Goal: Communication & Community: Answer question/provide support

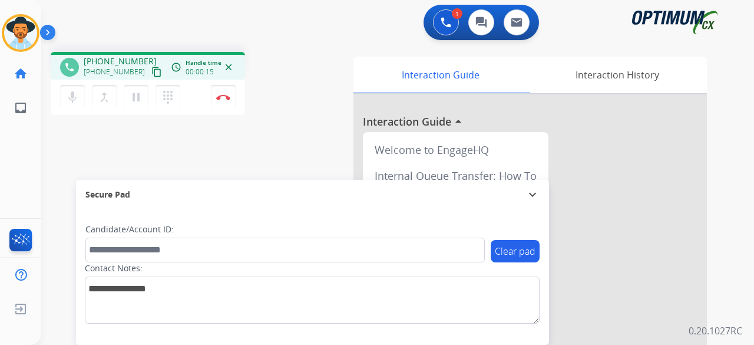
click at [151, 74] on mat-icon "content_copy" at bounding box center [156, 72] width 11 height 11
click at [73, 93] on mat-icon "mic" at bounding box center [72, 97] width 14 height 14
click at [73, 101] on mat-icon "mic_off" at bounding box center [72, 97] width 14 height 14
click at [243, 153] on div "phone [PHONE_NUMBER] [PHONE_NUMBER] content_copy access_time Call metrics Queue…" at bounding box center [383, 288] width 685 height 492
click at [218, 90] on button "Disconnect" at bounding box center [223, 97] width 25 height 25
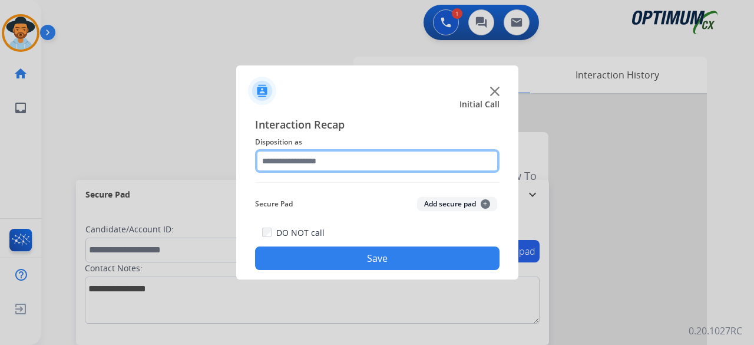
click at [310, 163] on input "text" at bounding box center [377, 161] width 245 height 24
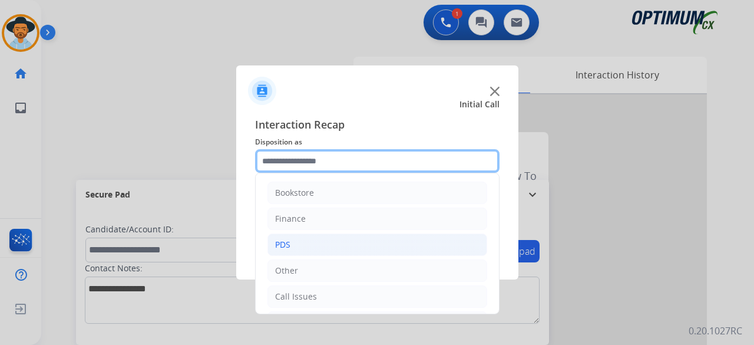
scroll to position [77, 0]
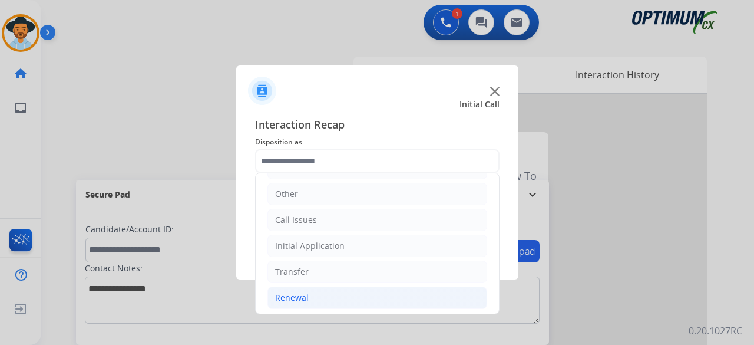
click at [318, 292] on li "Renewal" at bounding box center [378, 297] width 220 height 22
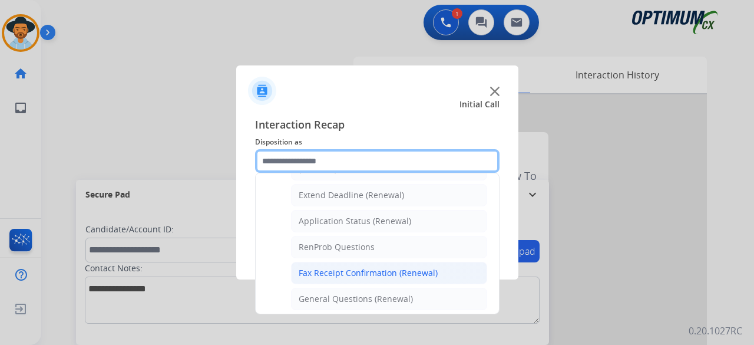
scroll to position [244, 0]
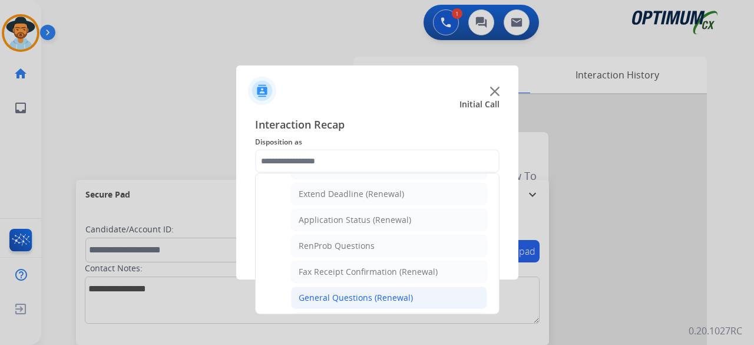
click at [356, 294] on div "General Questions (Renewal)" at bounding box center [356, 298] width 114 height 12
type input "**********"
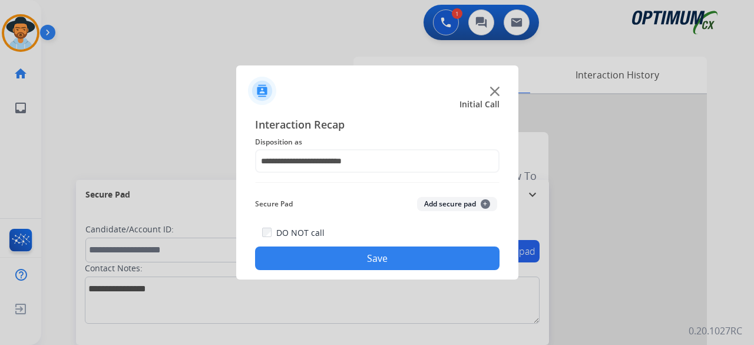
click at [450, 204] on button "Add secure pad +" at bounding box center [457, 204] width 80 height 14
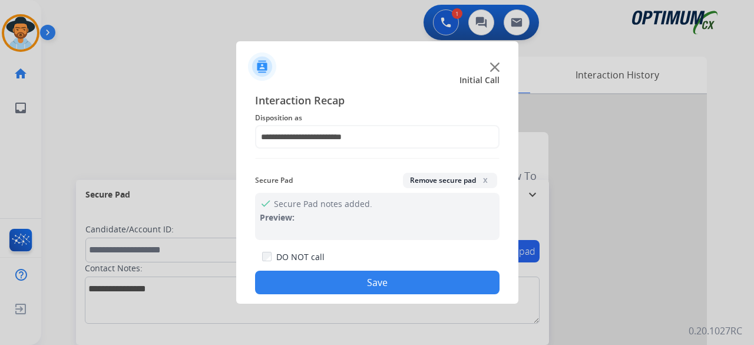
click at [397, 279] on button "Save" at bounding box center [377, 283] width 245 height 24
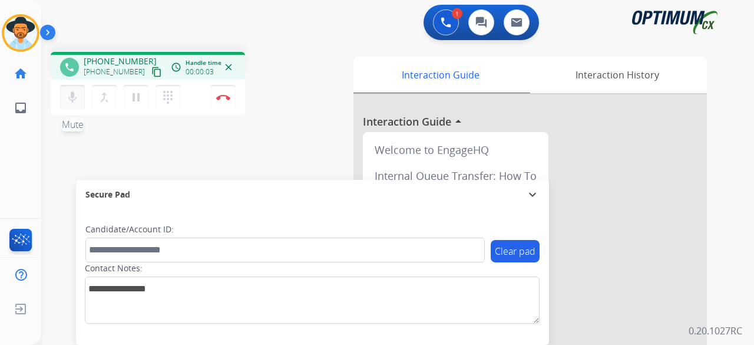
click at [74, 101] on mat-icon "mic" at bounding box center [72, 97] width 14 height 14
click at [72, 101] on mat-icon "mic_off" at bounding box center [72, 97] width 14 height 14
click at [151, 76] on mat-icon "content_copy" at bounding box center [156, 72] width 11 height 11
click at [78, 98] on mat-icon "mic" at bounding box center [72, 97] width 14 height 14
click at [130, 100] on mat-icon "pause" at bounding box center [136, 97] width 14 height 14
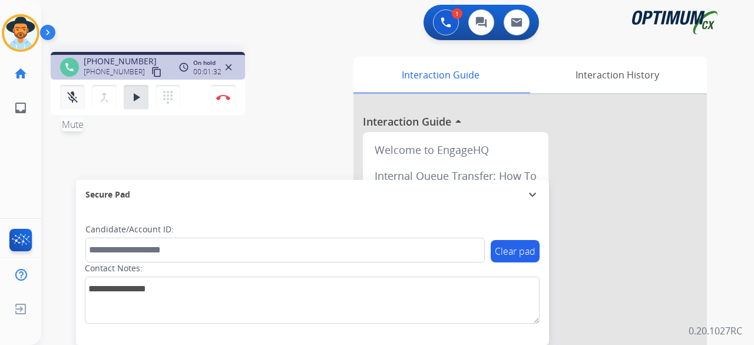
click at [74, 88] on button "mic_off Mute" at bounding box center [72, 97] width 25 height 25
click at [149, 104] on div "mic Mute merge_type Bridge play_arrow Hold dialpad Dialpad" at bounding box center [123, 97] width 127 height 25
click at [139, 106] on button "play_arrow Hold" at bounding box center [136, 97] width 25 height 25
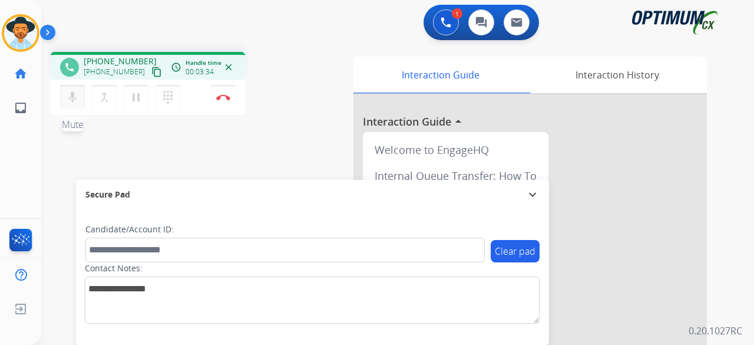
click at [71, 98] on mat-icon "mic" at bounding box center [72, 97] width 14 height 14
click at [70, 100] on mat-icon "mic_off" at bounding box center [72, 97] width 14 height 14
click at [76, 93] on mat-icon "mic" at bounding box center [72, 97] width 14 height 14
click at [75, 102] on mat-icon "mic_off" at bounding box center [72, 97] width 14 height 14
click at [288, 88] on div "phone [PHONE_NUMBER] [PHONE_NUMBER] content_copy access_time Call metrics Queue…" at bounding box center [192, 85] width 282 height 67
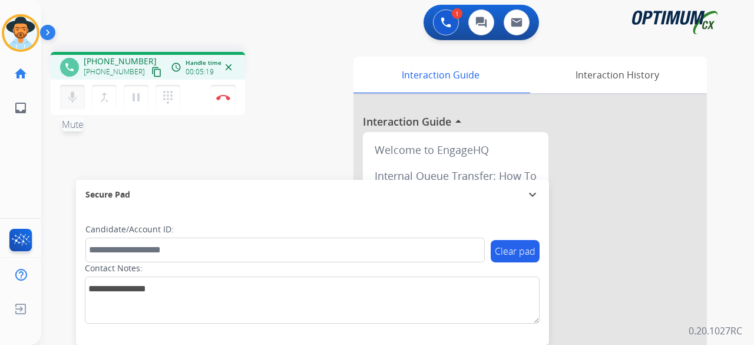
click at [65, 98] on button "mic Mute" at bounding box center [72, 97] width 25 height 25
click at [65, 98] on button "mic_off Mute" at bounding box center [72, 97] width 25 height 25
click at [70, 101] on mat-icon "mic" at bounding box center [72, 97] width 14 height 14
click at [71, 97] on mat-icon "mic_off" at bounding box center [72, 97] width 14 height 14
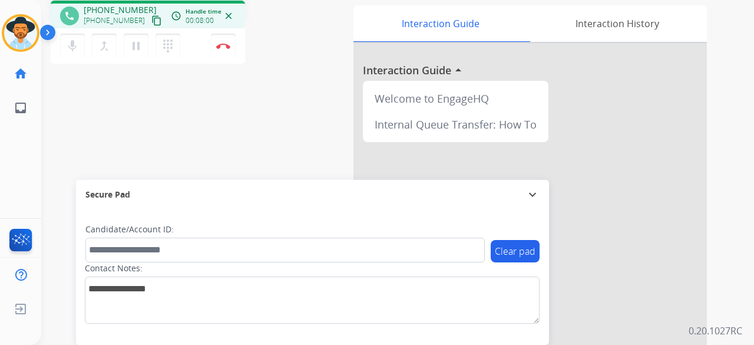
scroll to position [0, 0]
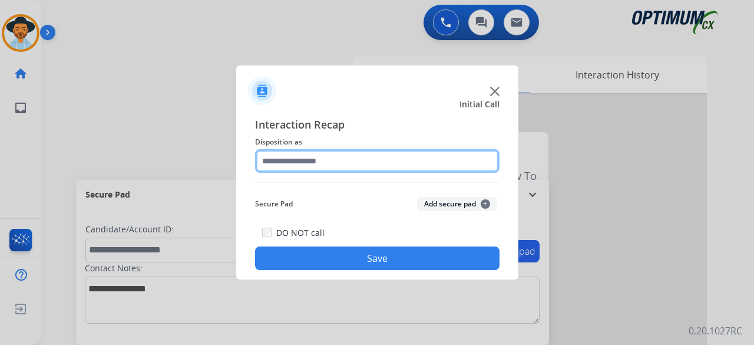
click at [329, 157] on input "text" at bounding box center [377, 161] width 245 height 24
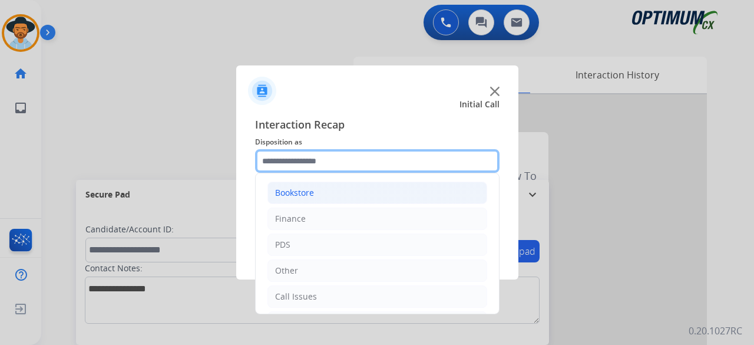
drag, startPoint x: 329, startPoint y: 157, endPoint x: 355, endPoint y: 197, distance: 47.4
click at [355, 173] on div "Bookstore Finance PDS Other Call Issues Initial Application Transfer Renewal" at bounding box center [377, 161] width 245 height 24
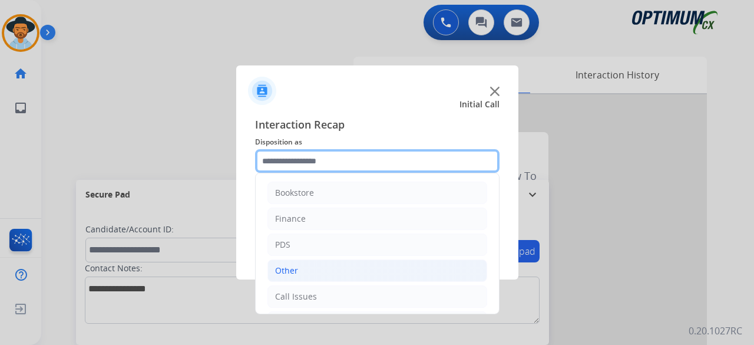
scroll to position [77, 0]
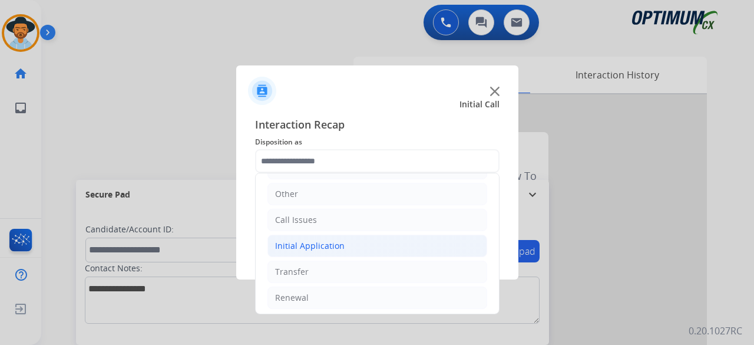
click at [377, 244] on li "Initial Application" at bounding box center [378, 246] width 220 height 22
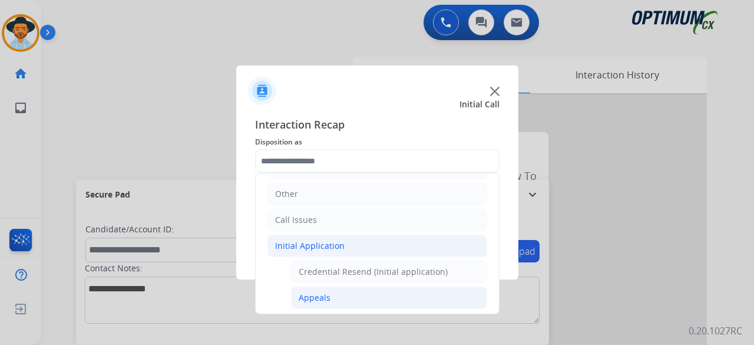
click at [350, 298] on li "Appeals" at bounding box center [389, 297] width 196 height 22
type input "*******"
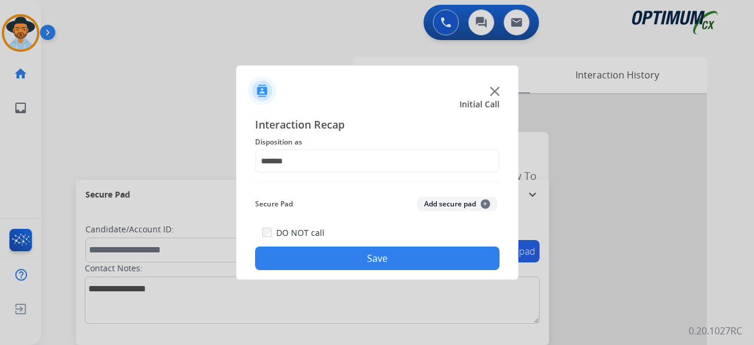
click at [453, 201] on button "Add secure pad +" at bounding box center [457, 204] width 80 height 14
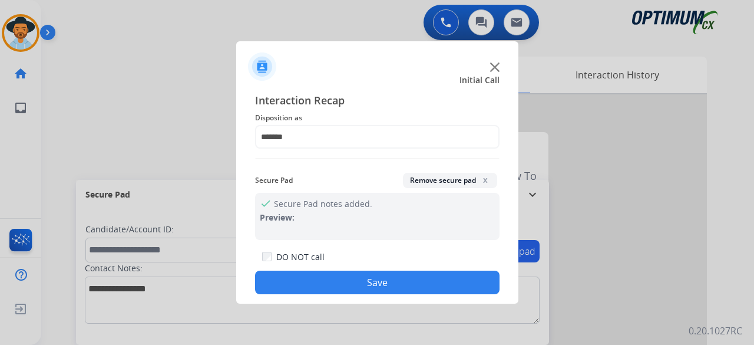
click at [374, 283] on button "Save" at bounding box center [377, 283] width 245 height 24
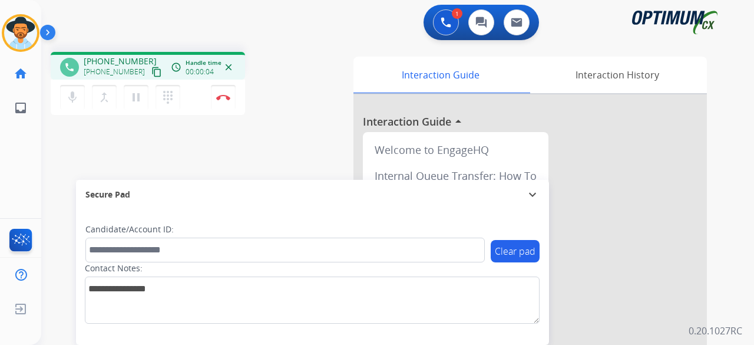
click at [151, 72] on mat-icon "content_copy" at bounding box center [156, 72] width 11 height 11
click at [223, 100] on button "Disconnect" at bounding box center [223, 97] width 25 height 25
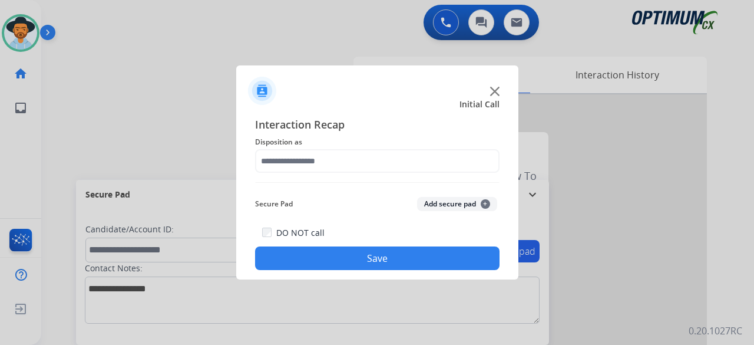
click at [493, 90] on img at bounding box center [494, 91] width 9 height 9
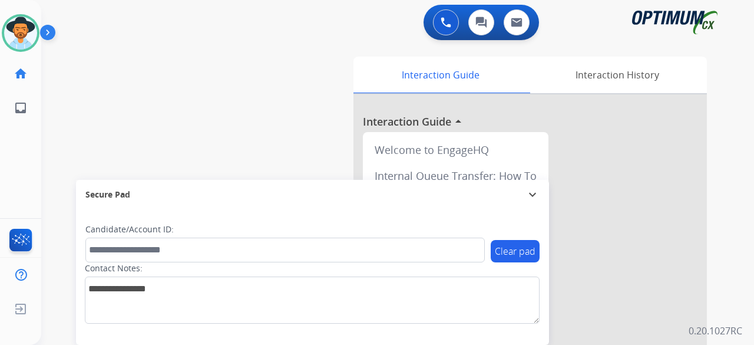
click at [174, 82] on div "swap_horiz Break voice bridge close_fullscreen Connect 3-Way Call merge_type Se…" at bounding box center [383, 288] width 685 height 492
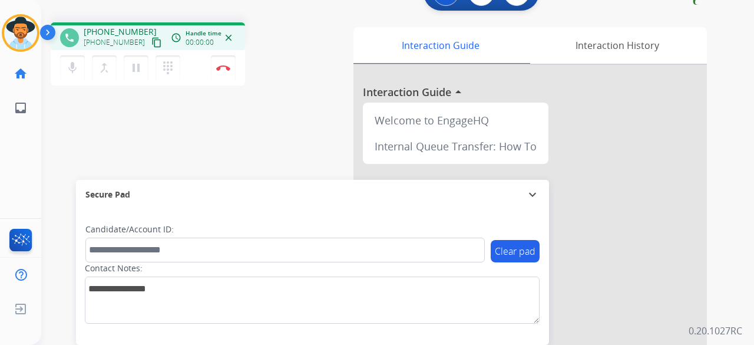
scroll to position [0, 0]
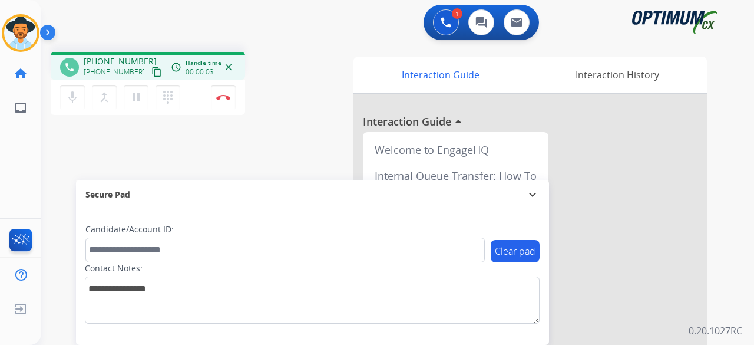
click at [151, 75] on mat-icon "content_copy" at bounding box center [156, 72] width 11 height 11
click at [220, 95] on img at bounding box center [223, 97] width 14 height 6
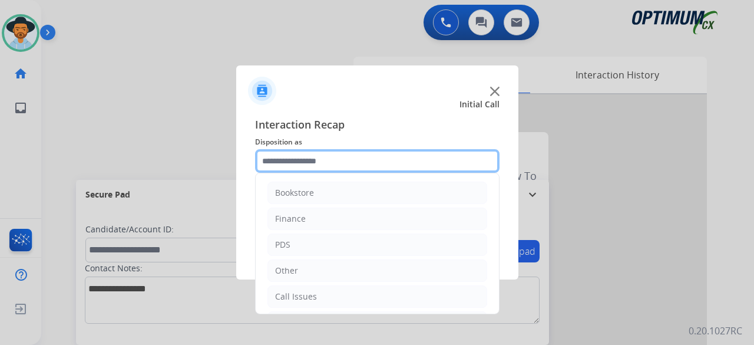
click at [370, 164] on input "text" at bounding box center [377, 161] width 245 height 24
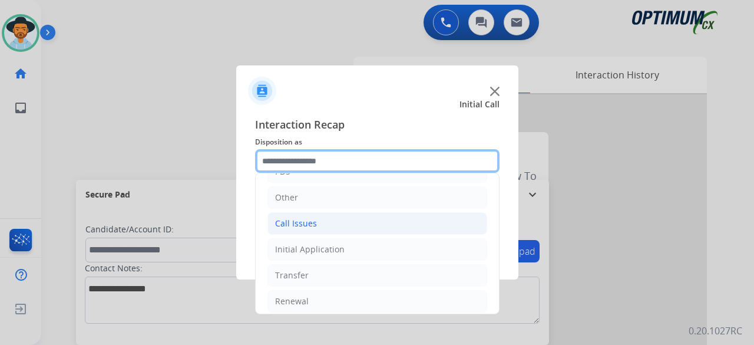
scroll to position [77, 0]
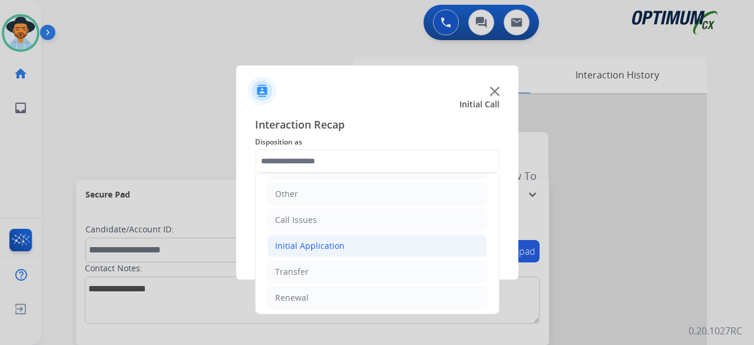
click at [345, 240] on li "Initial Application" at bounding box center [378, 246] width 220 height 22
click at [335, 272] on div "Credential Resend (Initial application)" at bounding box center [373, 272] width 149 height 12
type input "**********"
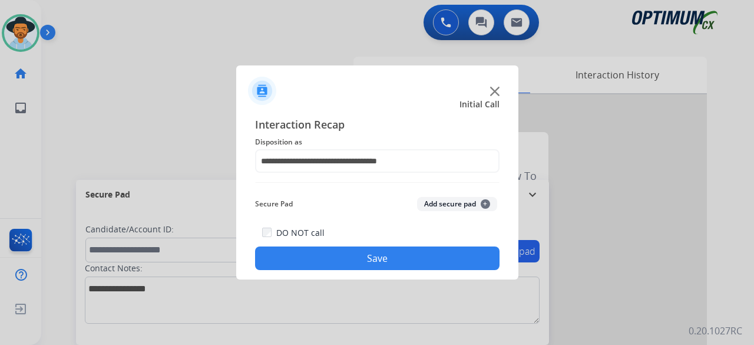
click at [464, 200] on button "Add secure pad +" at bounding box center [457, 204] width 80 height 14
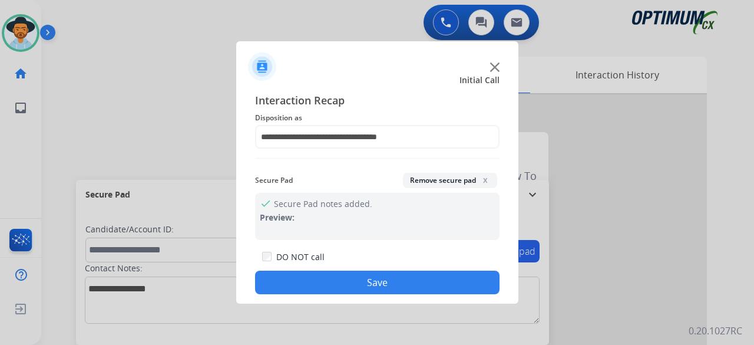
click at [377, 280] on button "Save" at bounding box center [377, 283] width 245 height 24
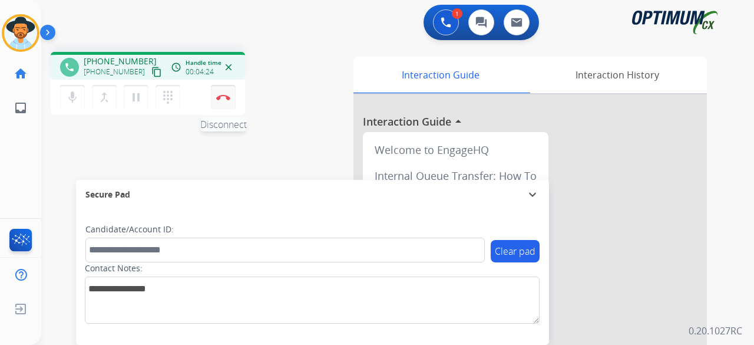
click at [225, 105] on button "Disconnect" at bounding box center [223, 97] width 25 height 25
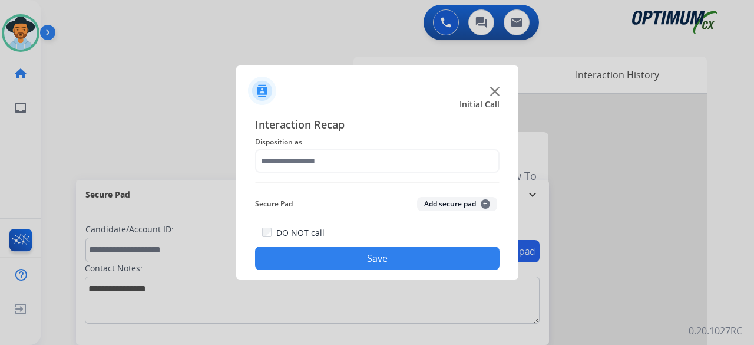
click at [497, 90] on img at bounding box center [494, 91] width 9 height 9
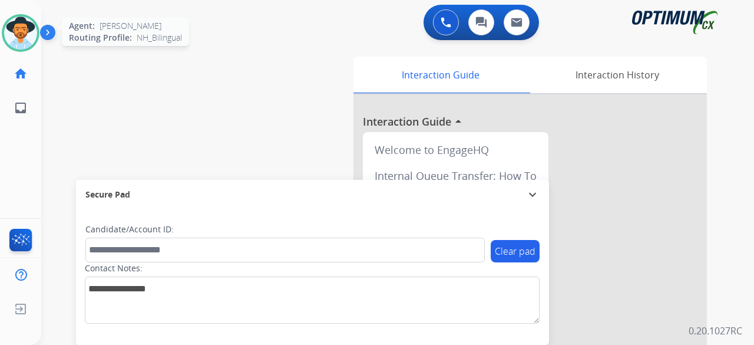
click at [29, 31] on img at bounding box center [20, 33] width 33 height 33
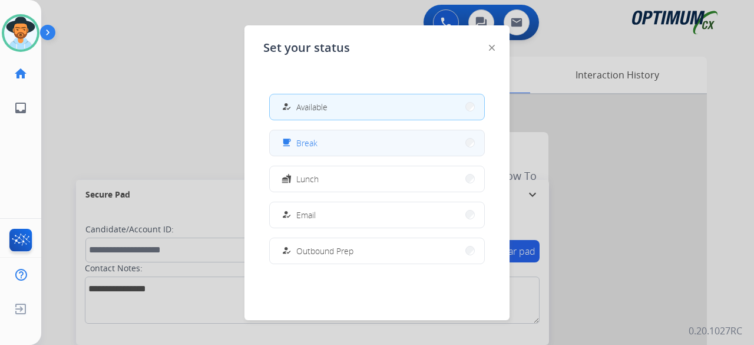
click at [312, 137] on span "Break" at bounding box center [306, 143] width 21 height 12
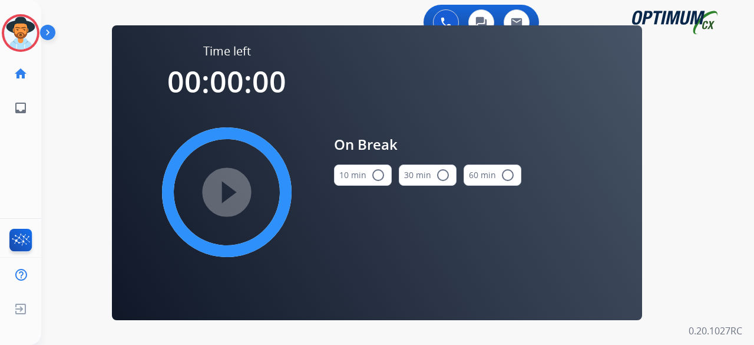
click at [67, 100] on div "0 Voice Interactions 0 Chat Interactions 0 Email Interactions swap_horiz Break …" at bounding box center [397, 172] width 713 height 345
click at [19, 31] on img at bounding box center [20, 33] width 33 height 33
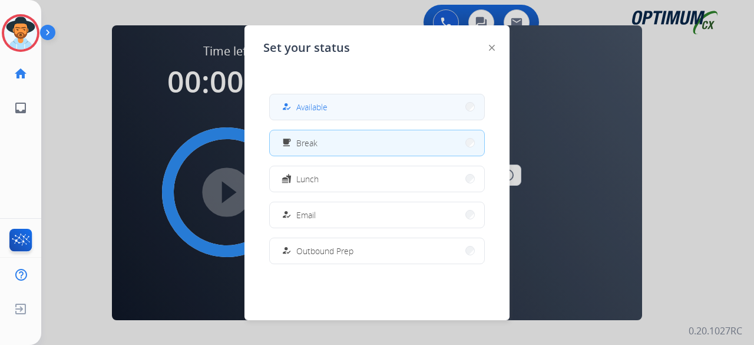
click at [373, 117] on button "how_to_reg Available" at bounding box center [377, 106] width 215 height 25
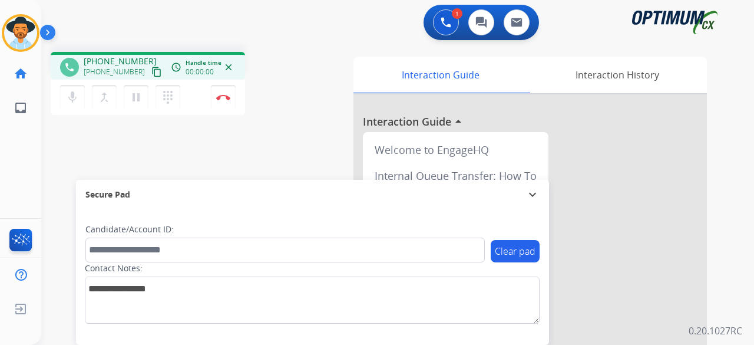
click at [151, 71] on mat-icon "content_copy" at bounding box center [156, 72] width 11 height 11
click at [151, 73] on mat-icon "content_copy" at bounding box center [156, 72] width 11 height 11
click at [229, 99] on img at bounding box center [223, 97] width 14 height 6
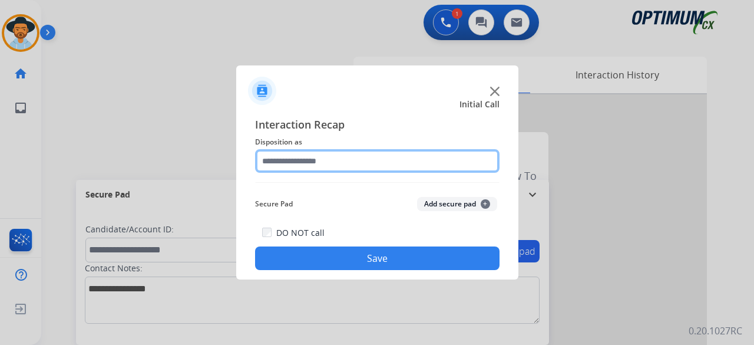
click at [360, 155] on input "text" at bounding box center [377, 161] width 245 height 24
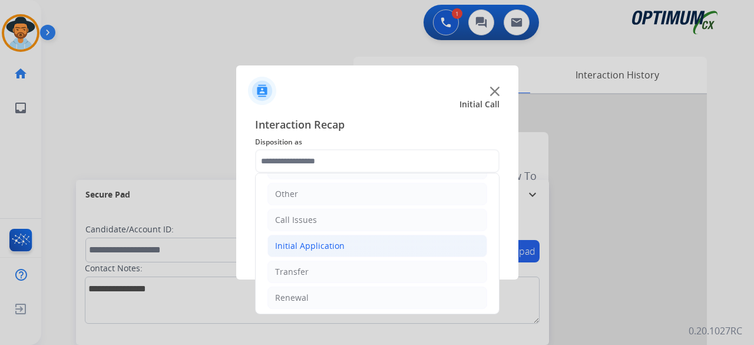
click at [361, 248] on li "Initial Application" at bounding box center [378, 246] width 220 height 22
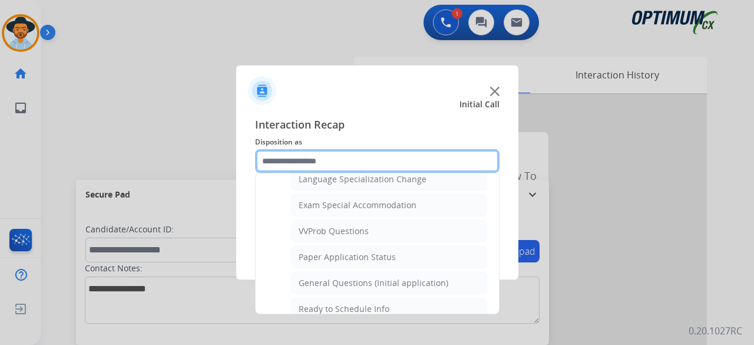
scroll to position [601, 0]
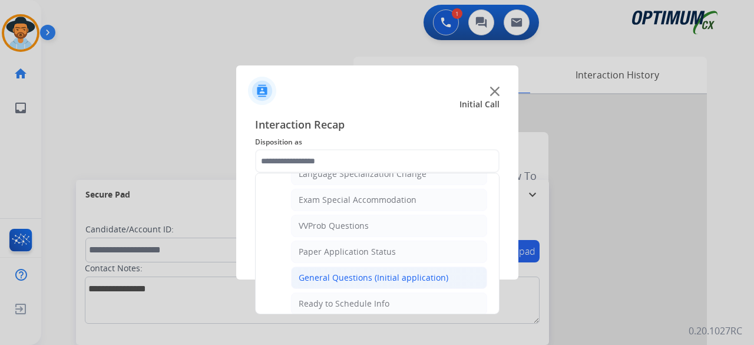
click at [354, 272] on div "General Questions (Initial application)" at bounding box center [374, 278] width 150 height 12
type input "**********"
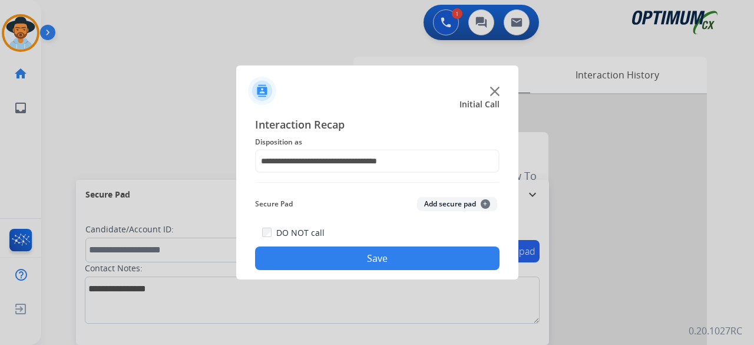
click at [452, 200] on button "Add secure pad +" at bounding box center [457, 204] width 80 height 14
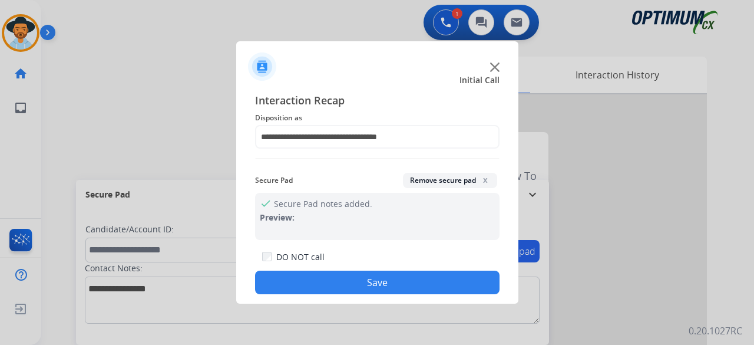
click at [347, 282] on button "Save" at bounding box center [377, 283] width 245 height 24
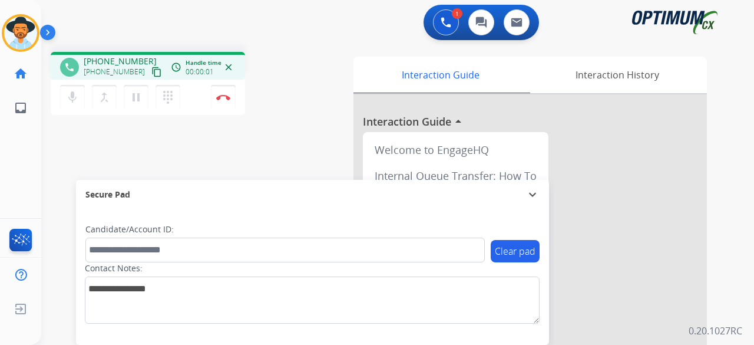
click at [151, 74] on mat-icon "content_copy" at bounding box center [156, 72] width 11 height 11
click at [225, 98] on img at bounding box center [223, 97] width 14 height 6
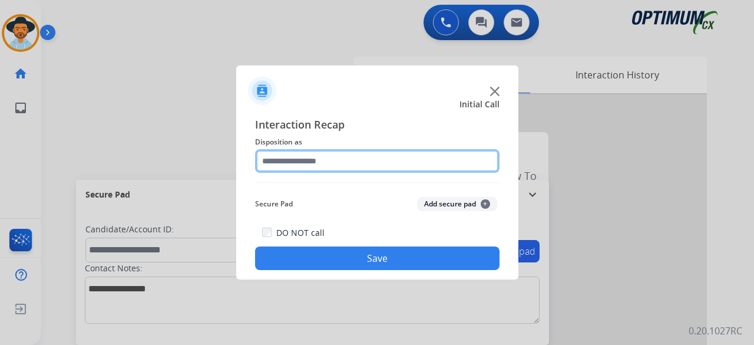
click at [406, 156] on input "text" at bounding box center [377, 161] width 245 height 24
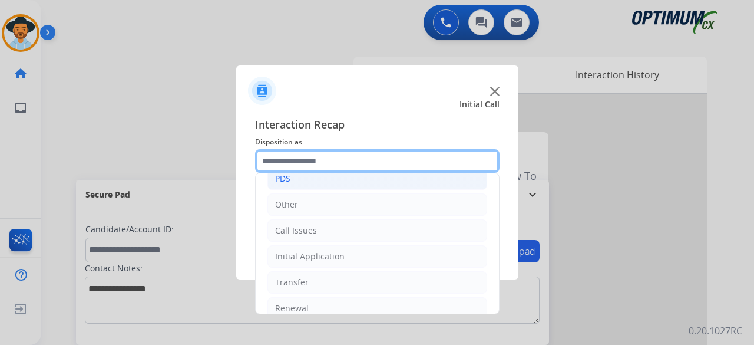
scroll to position [76, 0]
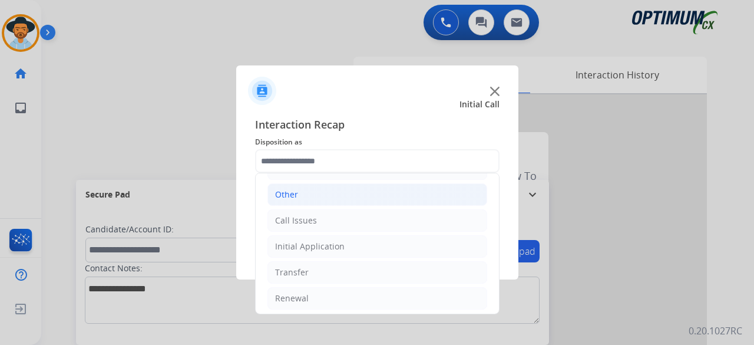
click at [329, 196] on li "Other" at bounding box center [378, 194] width 220 height 22
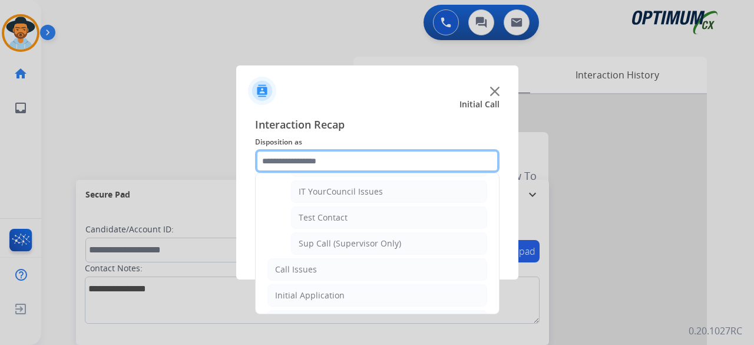
scroll to position [241, 0]
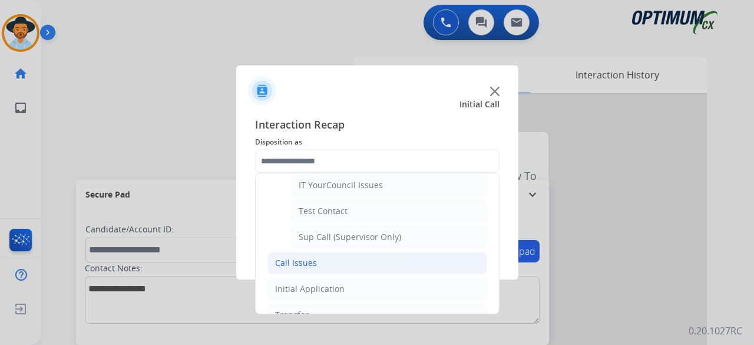
click at [332, 262] on li "Call Issues" at bounding box center [378, 263] width 220 height 22
click at [332, 278] on li "Initial Application" at bounding box center [378, 289] width 220 height 22
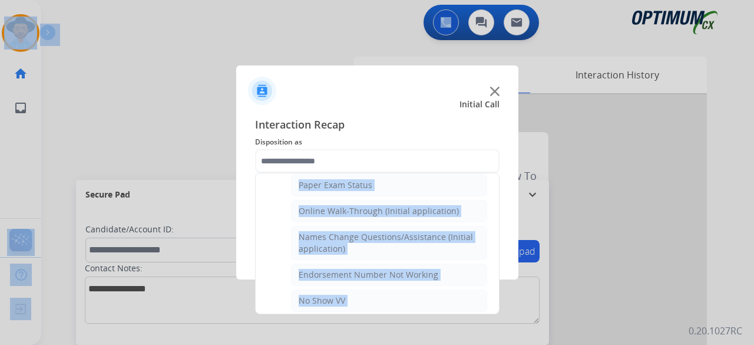
click at [384, 0] on html "Outbound call Quit Outbound call Quit Initial Call Interaction Recap Dispositio…" at bounding box center [377, 172] width 754 height 345
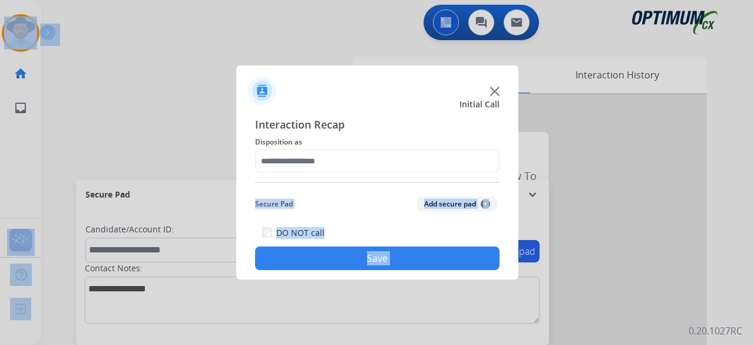
click at [493, 93] on img at bounding box center [494, 91] width 9 height 9
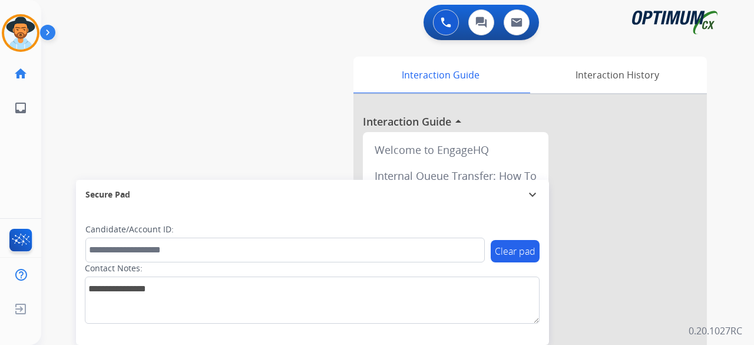
click at [118, 141] on div "swap_horiz Break voice bridge close_fullscreen Connect 3-Way Call merge_type Se…" at bounding box center [383, 288] width 685 height 492
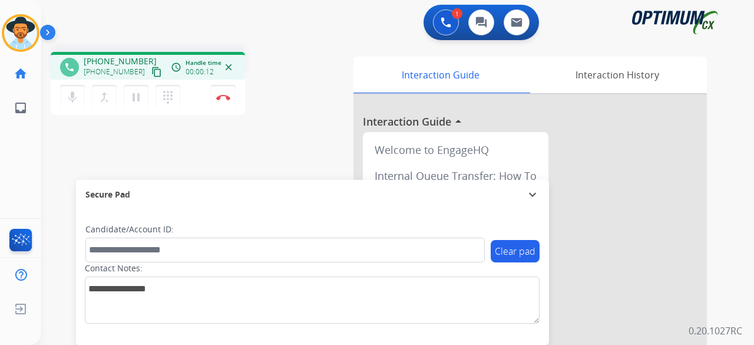
click at [151, 74] on mat-icon "content_copy" at bounding box center [156, 72] width 11 height 11
click at [230, 95] on img at bounding box center [223, 97] width 14 height 6
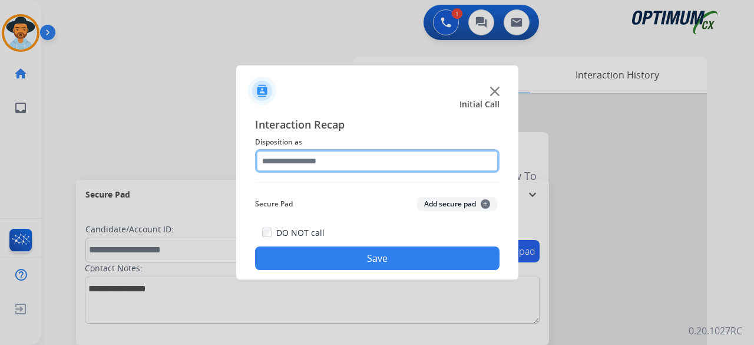
click at [350, 164] on input "text" at bounding box center [377, 161] width 245 height 24
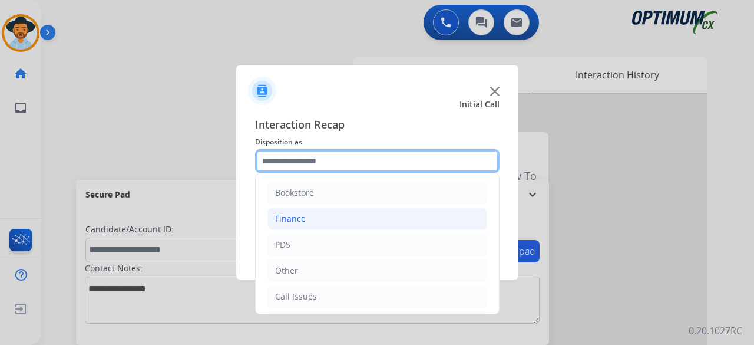
scroll to position [77, 0]
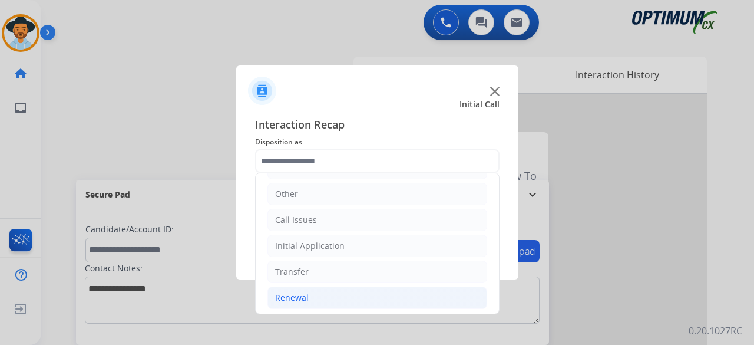
click at [322, 304] on li "Renewal" at bounding box center [378, 297] width 220 height 22
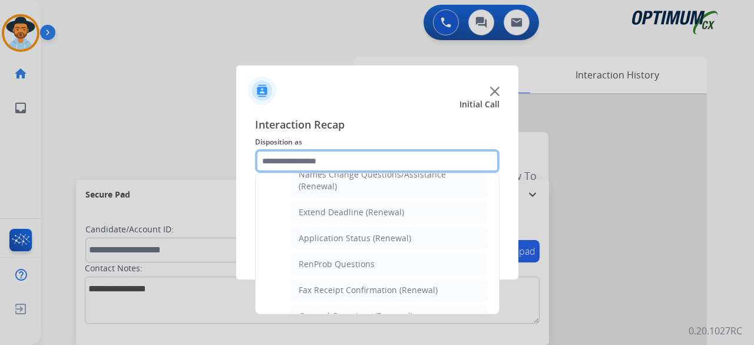
scroll to position [243, 0]
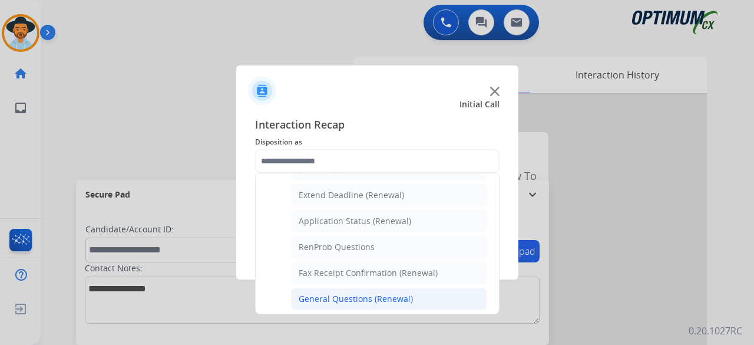
click at [341, 299] on li "General Questions (Renewal)" at bounding box center [389, 299] width 196 height 22
type input "**********"
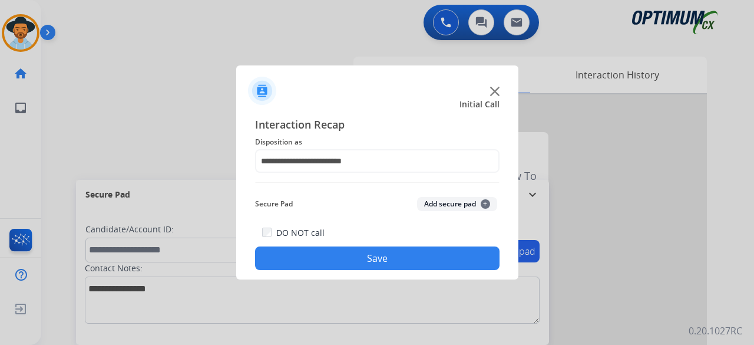
click at [452, 207] on button "Add secure pad +" at bounding box center [457, 204] width 80 height 14
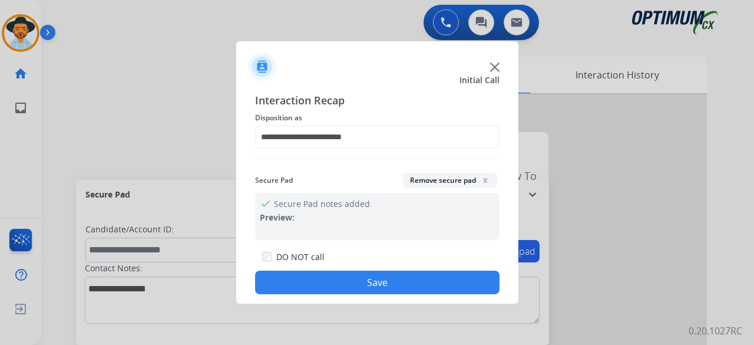
click at [407, 282] on button "Save" at bounding box center [377, 283] width 245 height 24
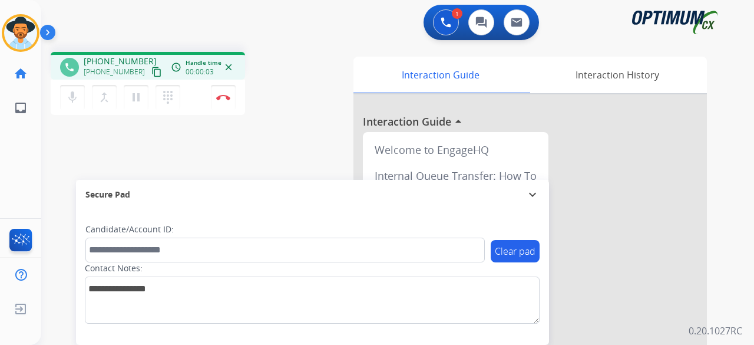
click at [151, 72] on mat-icon "content_copy" at bounding box center [156, 72] width 11 height 11
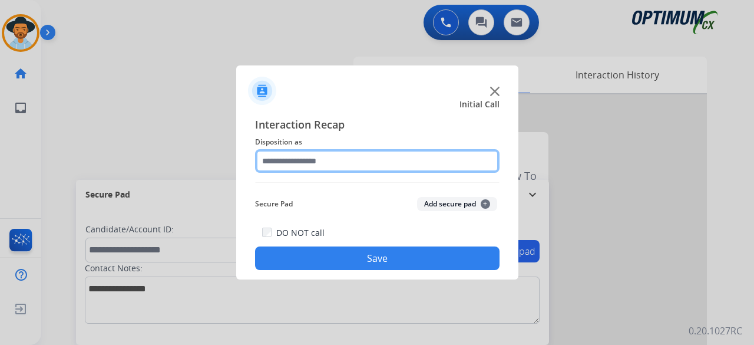
click at [347, 156] on input "text" at bounding box center [377, 161] width 245 height 24
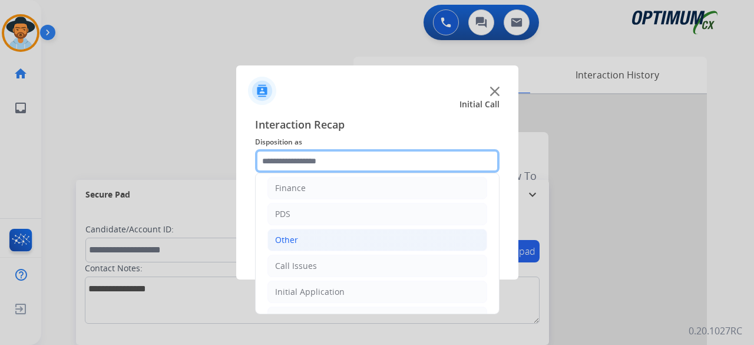
scroll to position [77, 0]
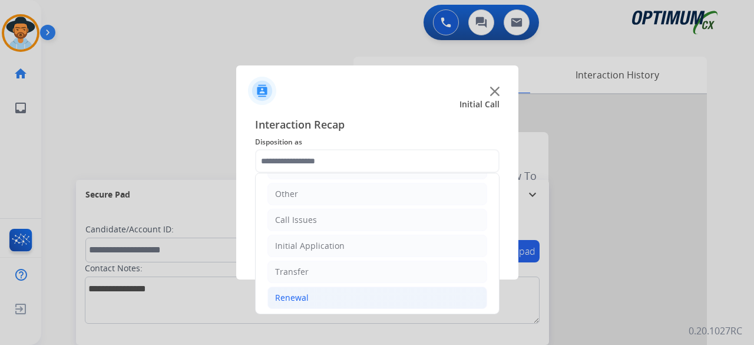
click at [335, 291] on li "Renewal" at bounding box center [378, 297] width 220 height 22
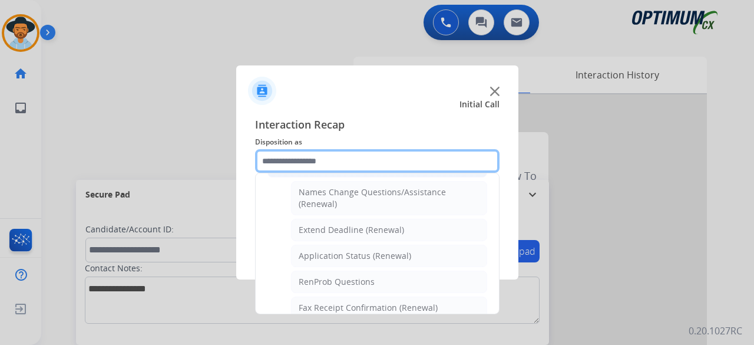
scroll to position [240, 0]
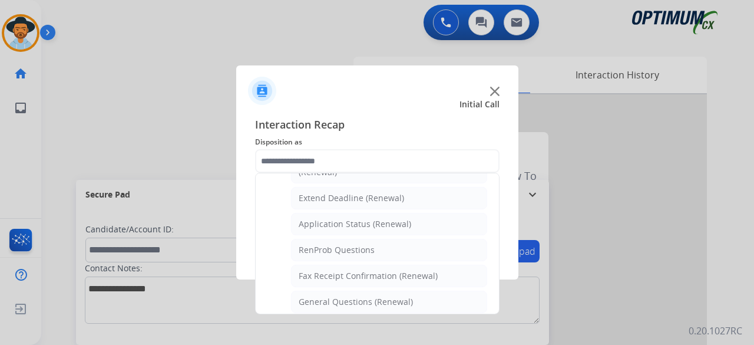
click at [335, 296] on div "General Questions (Renewal)" at bounding box center [356, 302] width 114 height 12
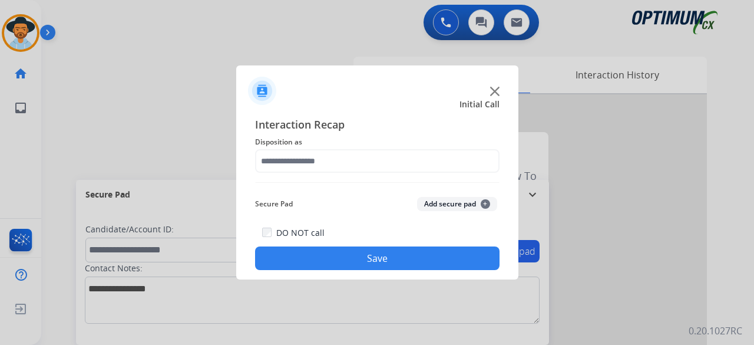
type input "**********"
click at [444, 199] on button "Add secure pad +" at bounding box center [457, 204] width 80 height 14
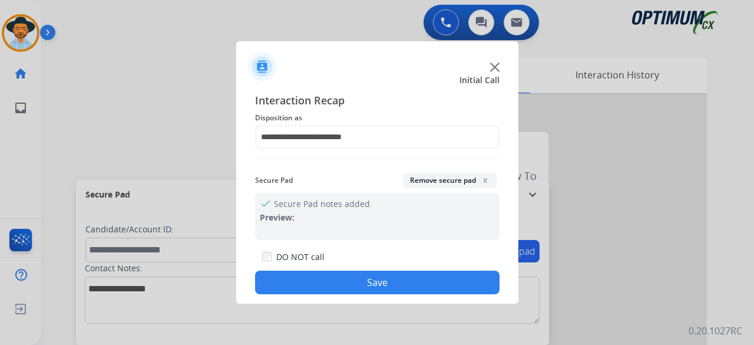
click at [358, 284] on button "Save" at bounding box center [377, 283] width 245 height 24
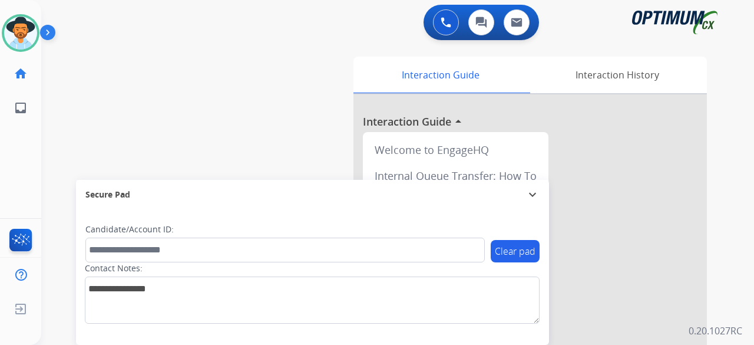
click at [140, 64] on div "swap_horiz Break voice bridge close_fullscreen Connect 3-Way Call merge_type Se…" at bounding box center [383, 288] width 685 height 492
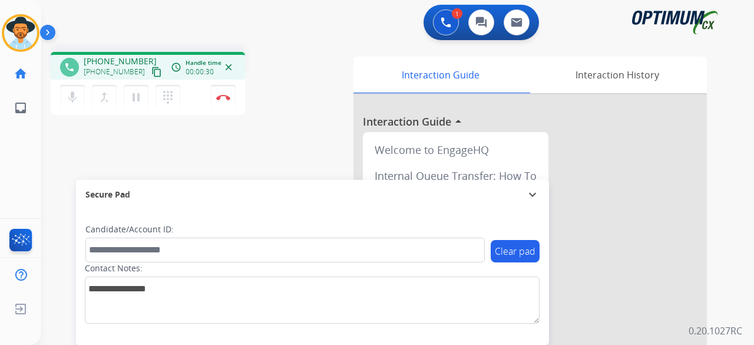
click at [151, 74] on mat-icon "content_copy" at bounding box center [156, 72] width 11 height 11
click at [222, 95] on img at bounding box center [223, 97] width 14 height 6
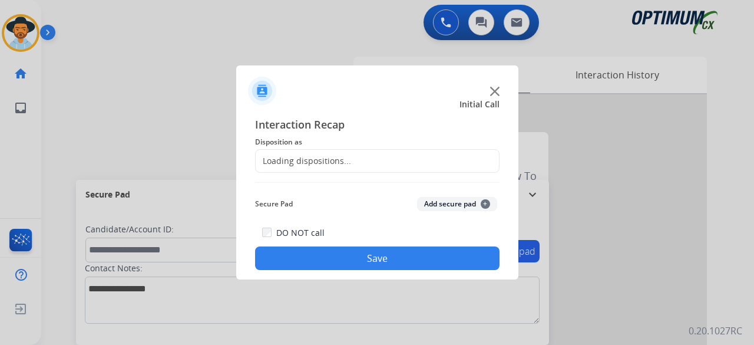
click at [228, 93] on div at bounding box center [377, 172] width 754 height 345
click at [317, 153] on div "Loading dispositions..." at bounding box center [377, 161] width 245 height 24
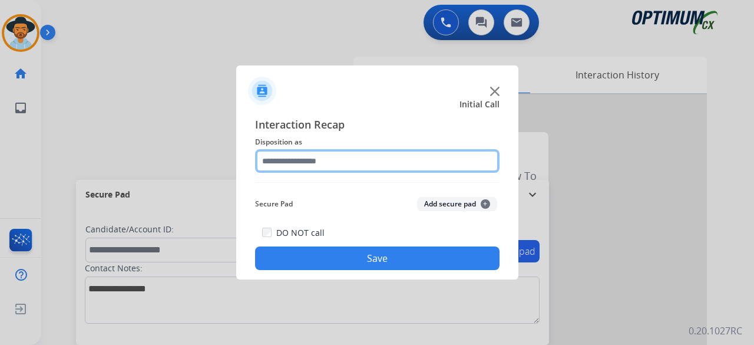
click at [322, 158] on input "text" at bounding box center [377, 161] width 245 height 24
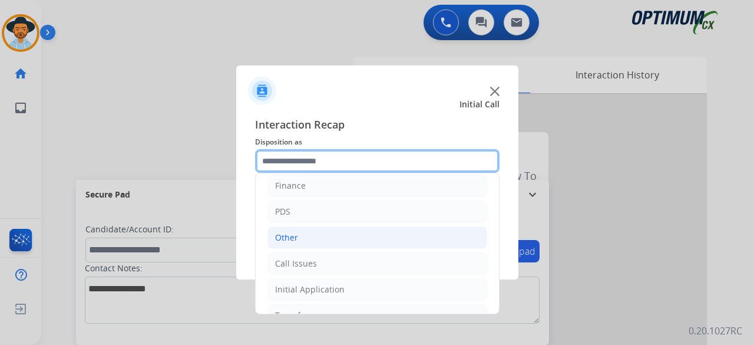
scroll to position [77, 0]
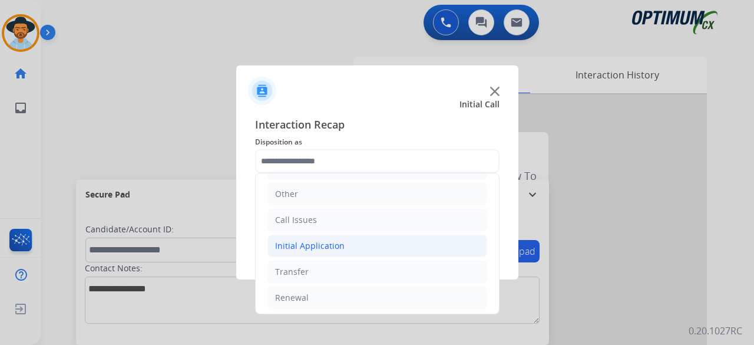
click at [323, 248] on div "Initial Application" at bounding box center [310, 246] width 70 height 12
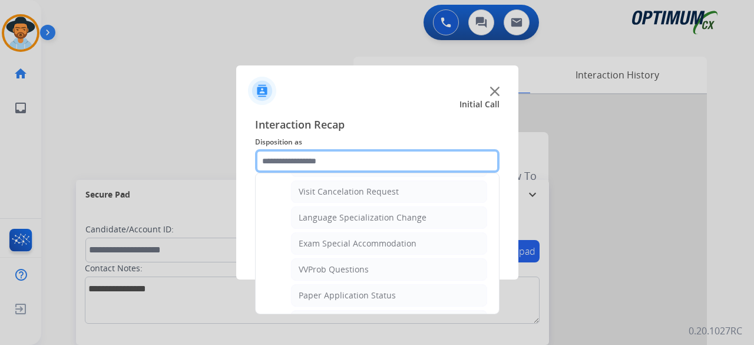
scroll to position [558, 0]
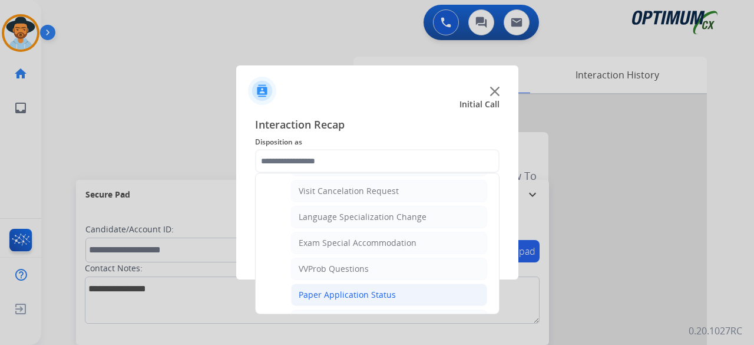
click at [361, 289] on div "Paper Application Status" at bounding box center [347, 295] width 97 height 12
type input "**********"
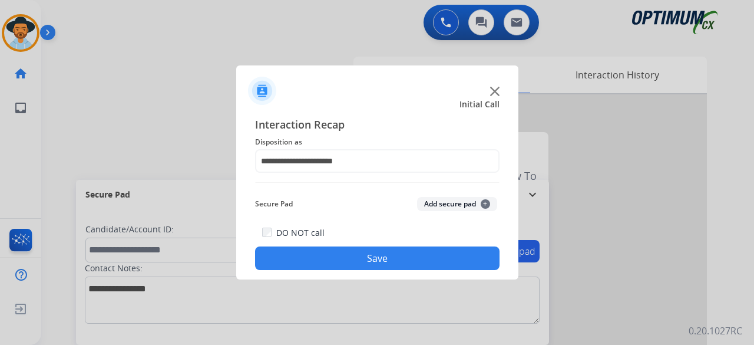
click at [449, 210] on div "Secure Pad Add secure pad +" at bounding box center [377, 204] width 245 height 24
click at [435, 199] on div "Secure Pad Add secure pad +" at bounding box center [377, 204] width 245 height 24
click at [435, 200] on button "Add secure pad +" at bounding box center [457, 204] width 80 height 14
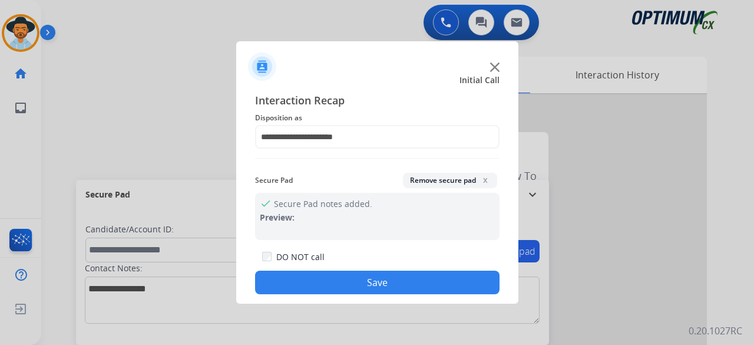
click at [377, 281] on button "Save" at bounding box center [377, 283] width 245 height 24
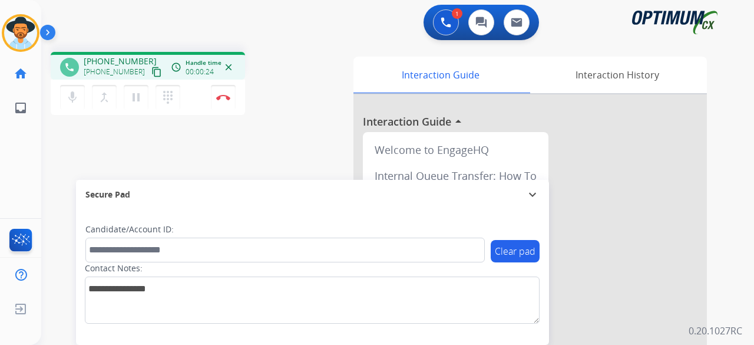
click at [151, 75] on mat-icon "content_copy" at bounding box center [156, 72] width 11 height 11
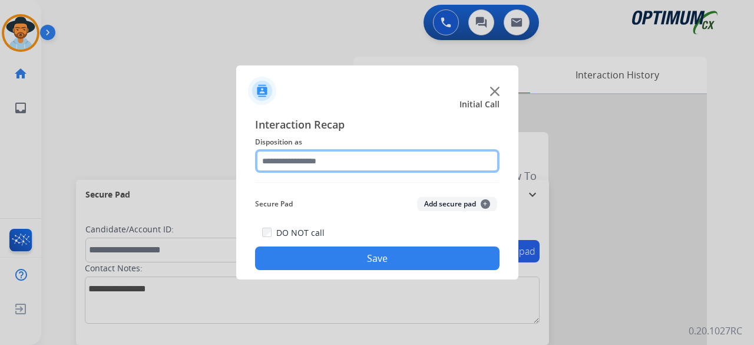
click at [288, 163] on input "text" at bounding box center [377, 161] width 245 height 24
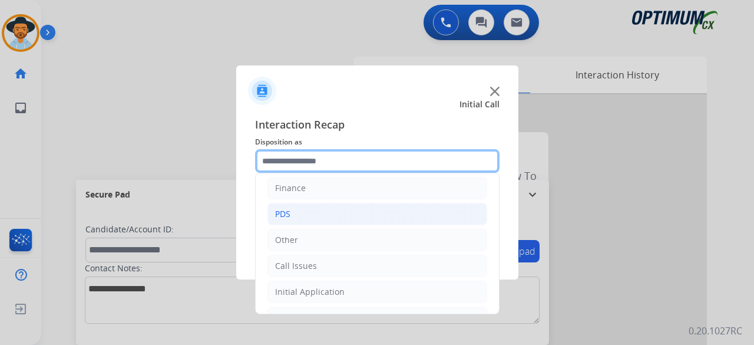
scroll to position [77, 0]
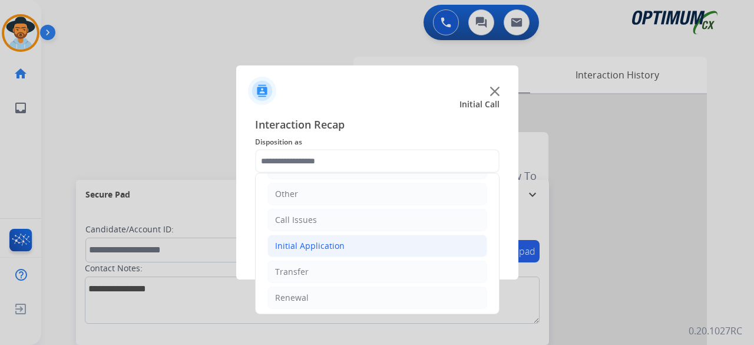
click at [317, 251] on li "Initial Application" at bounding box center [378, 246] width 220 height 22
click at [360, 271] on div "Credential Resend (Initial application)" at bounding box center [373, 272] width 149 height 12
type input "**********"
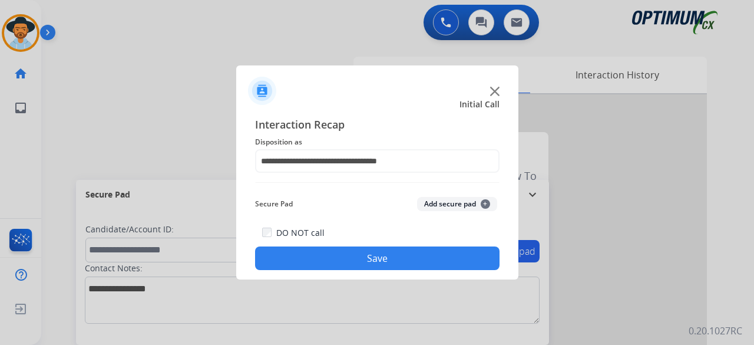
click at [452, 206] on button "Add secure pad +" at bounding box center [457, 204] width 80 height 14
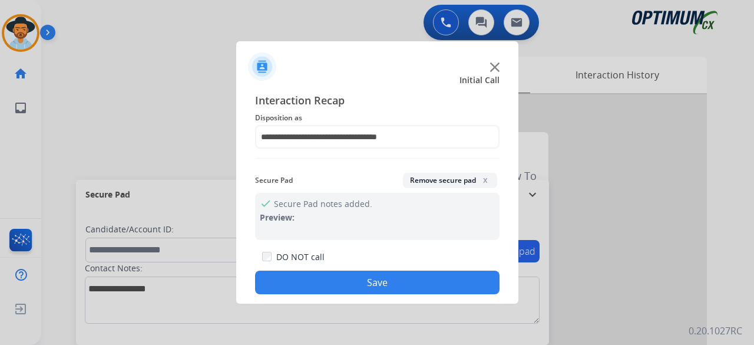
click at [383, 280] on button "Save" at bounding box center [377, 283] width 245 height 24
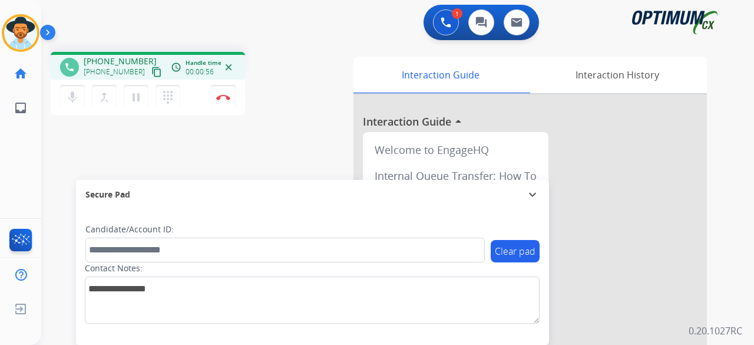
click at [151, 76] on mat-icon "content_copy" at bounding box center [156, 72] width 11 height 11
click at [227, 98] on img at bounding box center [223, 97] width 14 height 6
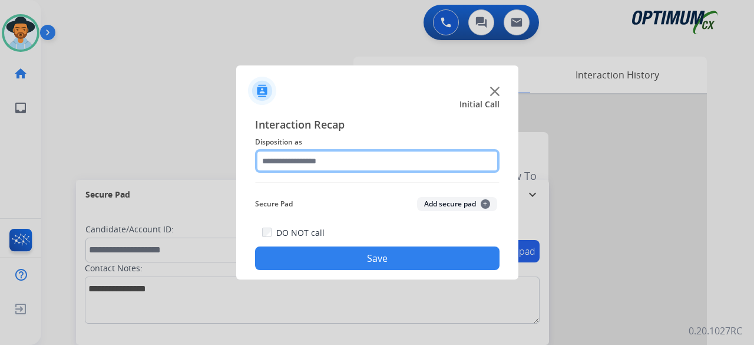
click at [404, 157] on input "text" at bounding box center [377, 161] width 245 height 24
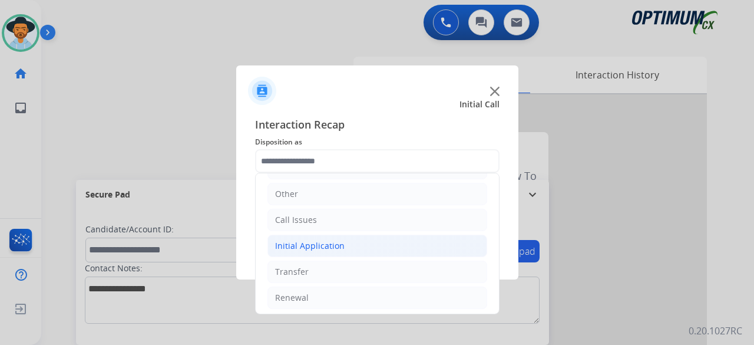
click at [329, 243] on div "Initial Application" at bounding box center [310, 246] width 70 height 12
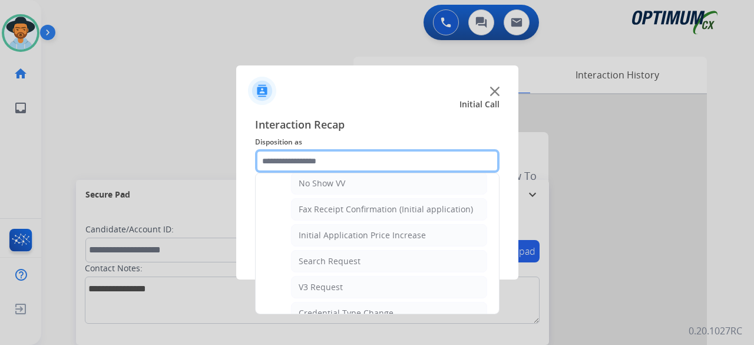
scroll to position [361, 0]
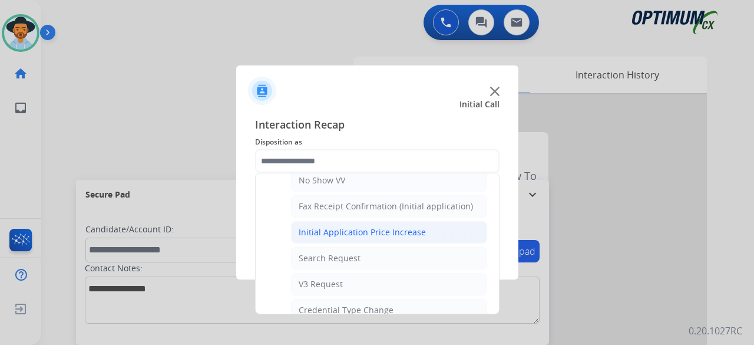
click at [403, 226] on div "Initial Application Price Increase" at bounding box center [362, 232] width 127 height 12
type input "**********"
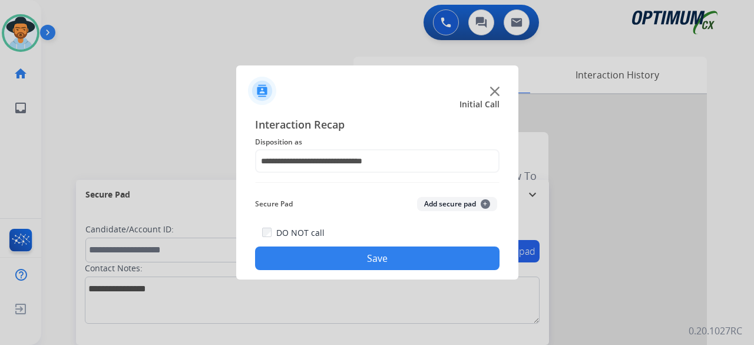
click at [442, 201] on button "Add secure pad +" at bounding box center [457, 204] width 80 height 14
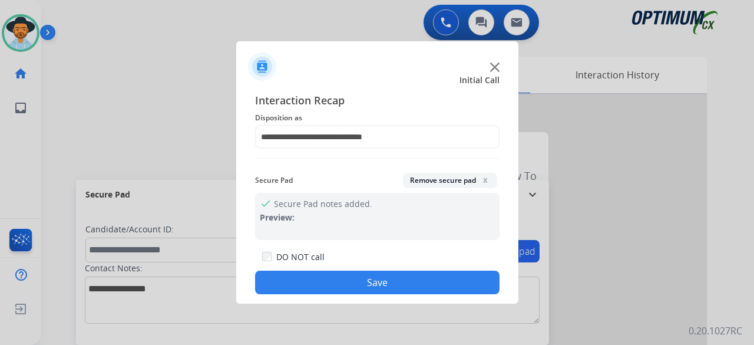
click at [369, 279] on button "Save" at bounding box center [377, 283] width 245 height 24
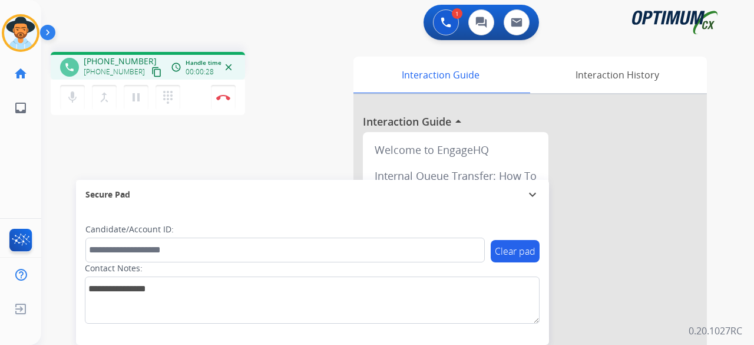
click at [151, 73] on mat-icon "content_copy" at bounding box center [156, 72] width 11 height 11
click at [66, 99] on mat-icon "mic" at bounding box center [72, 97] width 14 height 14
click at [133, 100] on mat-icon "pause" at bounding box center [136, 97] width 14 height 14
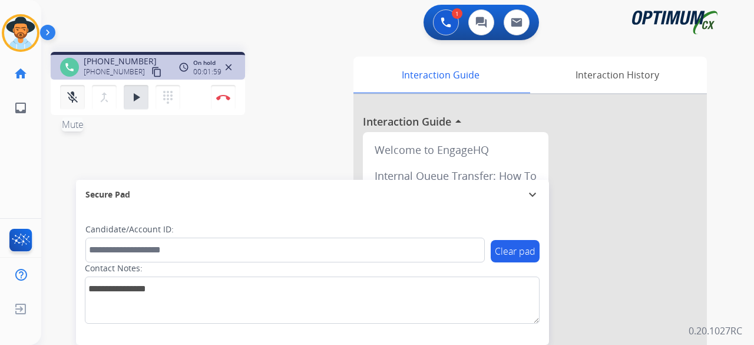
click at [71, 95] on mat-icon "mic_off" at bounding box center [72, 97] width 14 height 14
click at [130, 102] on mat-icon "play_arrow" at bounding box center [136, 97] width 14 height 14
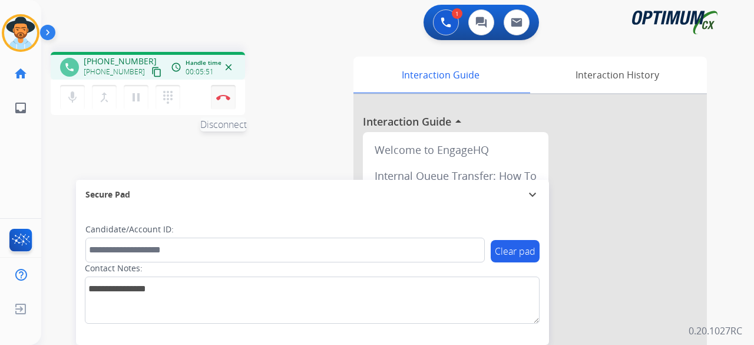
click at [232, 94] on button "Disconnect" at bounding box center [223, 97] width 25 height 25
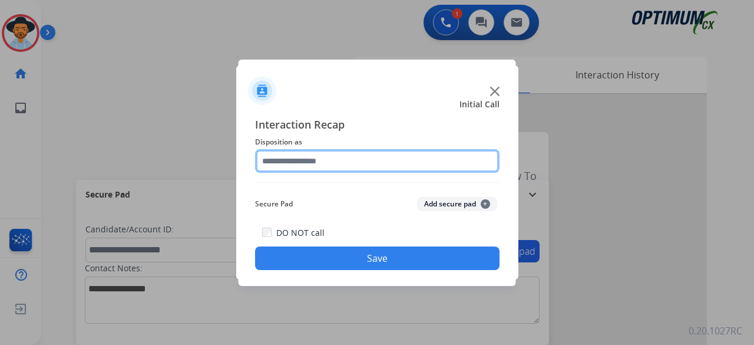
click at [355, 163] on input "text" at bounding box center [377, 161] width 245 height 24
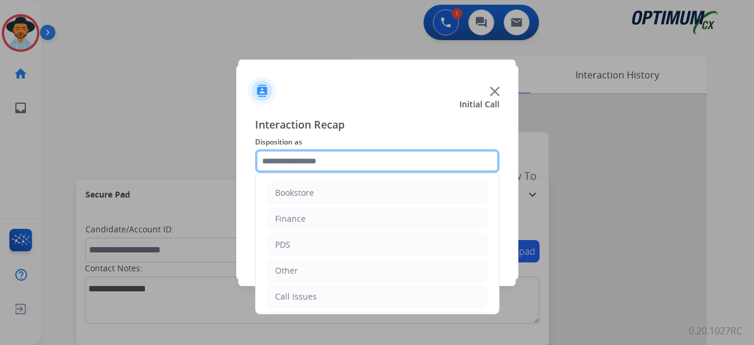
scroll to position [77, 0]
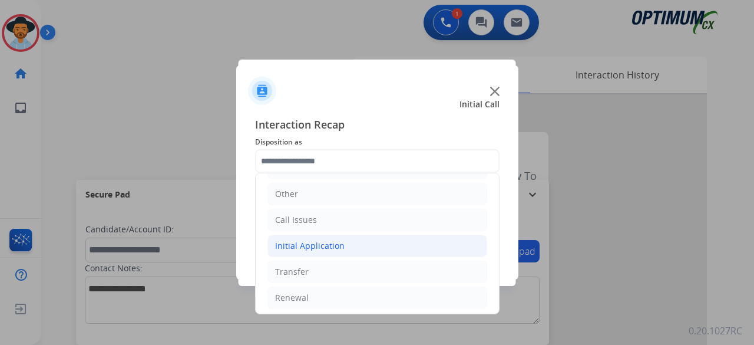
click at [316, 247] on div "Initial Application" at bounding box center [310, 246] width 70 height 12
click at [329, 275] on li "Credential Resend (Initial application)" at bounding box center [389, 272] width 196 height 22
type input "**********"
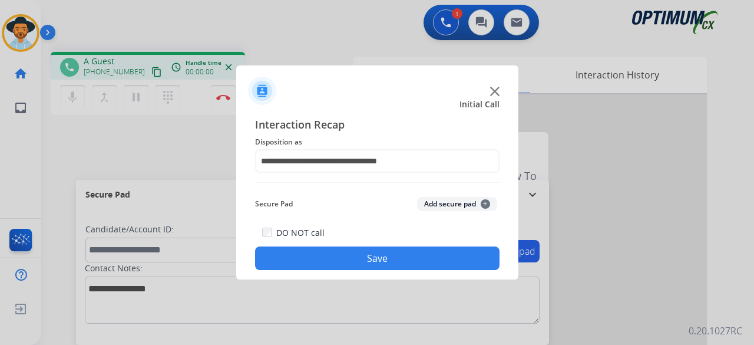
click at [447, 202] on button "Add secure pad +" at bounding box center [457, 204] width 80 height 14
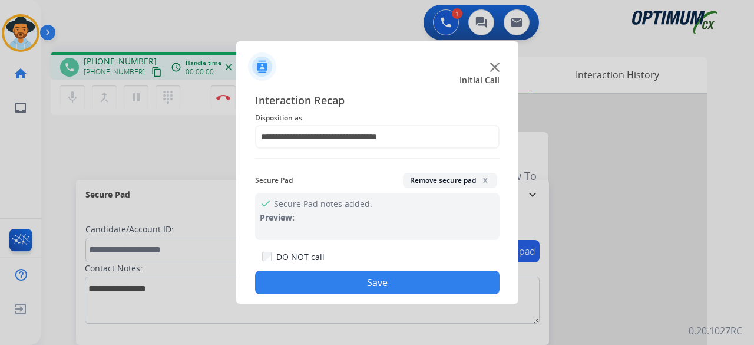
click at [389, 285] on button "Save" at bounding box center [377, 283] width 245 height 24
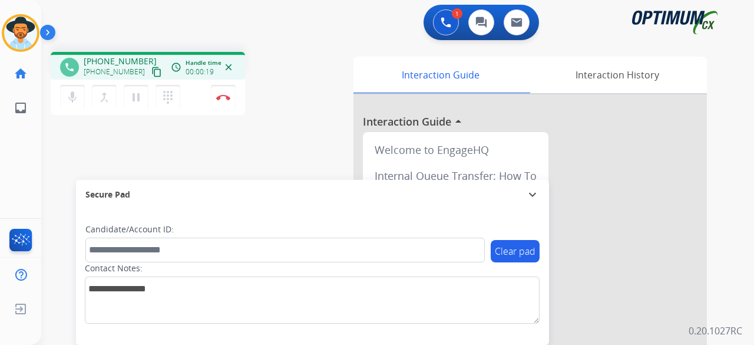
click at [151, 73] on mat-icon "content_copy" at bounding box center [156, 72] width 11 height 11
click at [69, 97] on mat-icon "mic" at bounding box center [72, 97] width 14 height 14
click at [69, 97] on mat-icon "mic_off" at bounding box center [72, 97] width 14 height 14
click at [100, 132] on div "phone [PHONE_NUMBER] [PHONE_NUMBER] content_copy access_time Call metrics Queue…" at bounding box center [383, 288] width 685 height 492
click at [257, 50] on div "phone [PHONE_NUMBER] [PHONE_NUMBER] content_copy access_time Call metrics Queue…" at bounding box center [383, 288] width 685 height 492
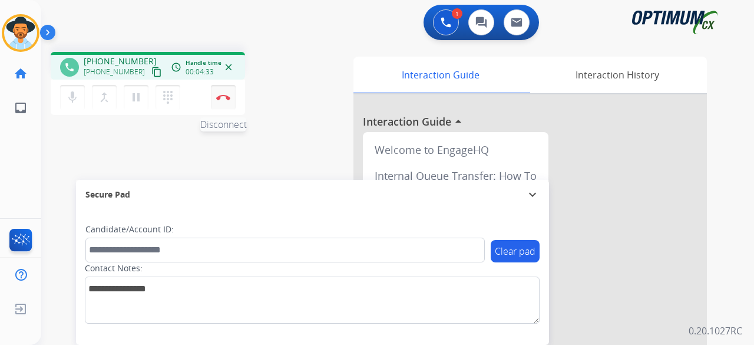
click at [222, 95] on img at bounding box center [223, 97] width 14 height 6
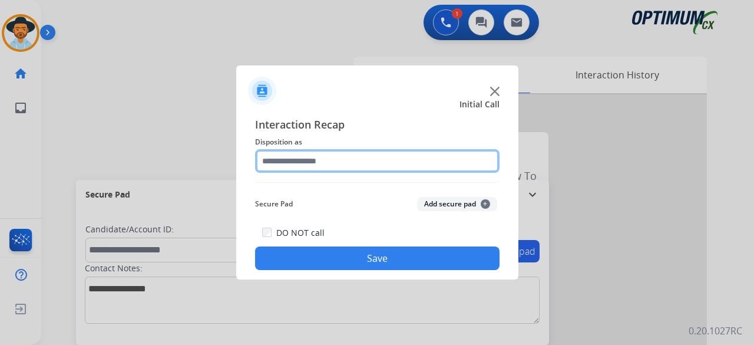
click at [341, 157] on input "text" at bounding box center [377, 161] width 245 height 24
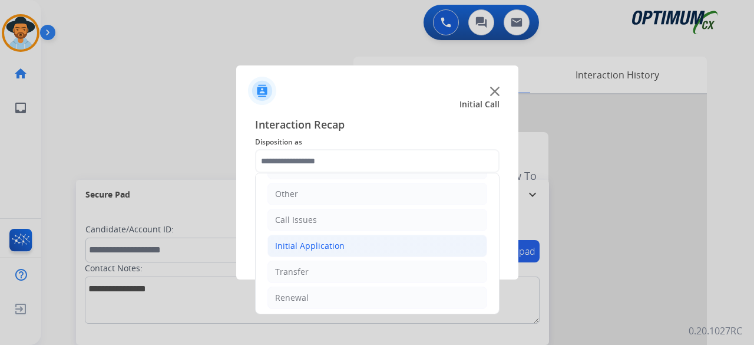
click at [298, 250] on li "Initial Application" at bounding box center [378, 246] width 220 height 22
click at [303, 249] on li "Initial Application" at bounding box center [378, 246] width 220 height 22
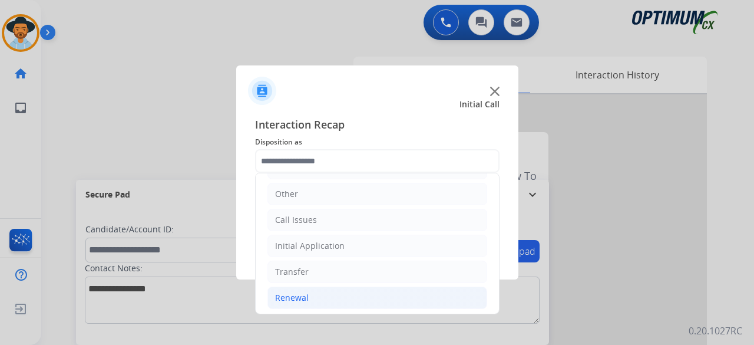
click at [312, 288] on li "Renewal" at bounding box center [378, 297] width 220 height 22
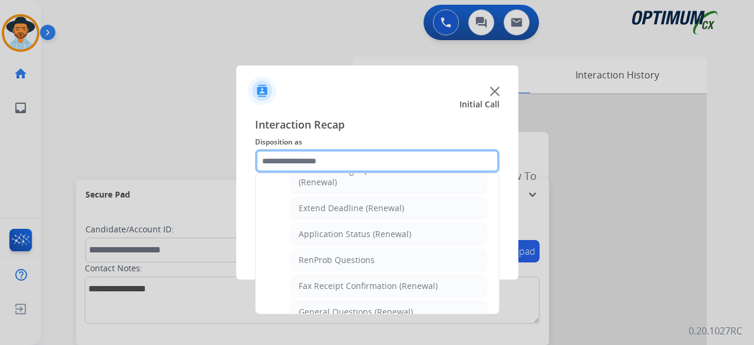
scroll to position [231, 0]
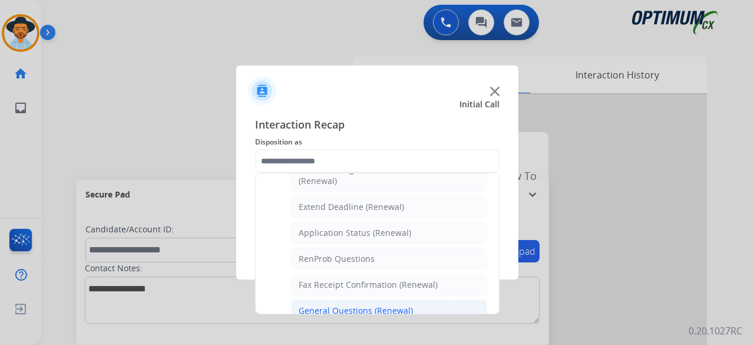
click at [325, 305] on div "General Questions (Renewal)" at bounding box center [356, 311] width 114 height 12
type input "**********"
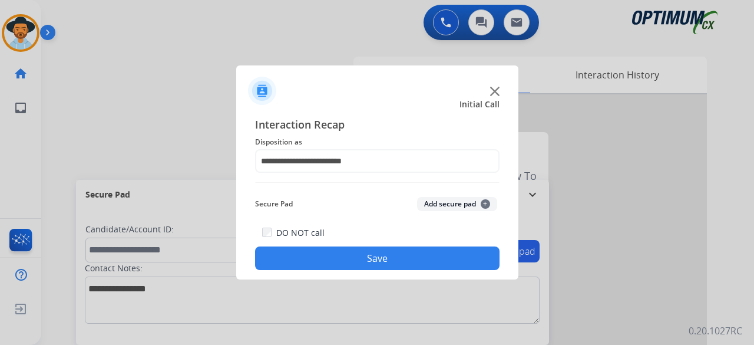
click at [450, 200] on button "Add secure pad +" at bounding box center [457, 204] width 80 height 14
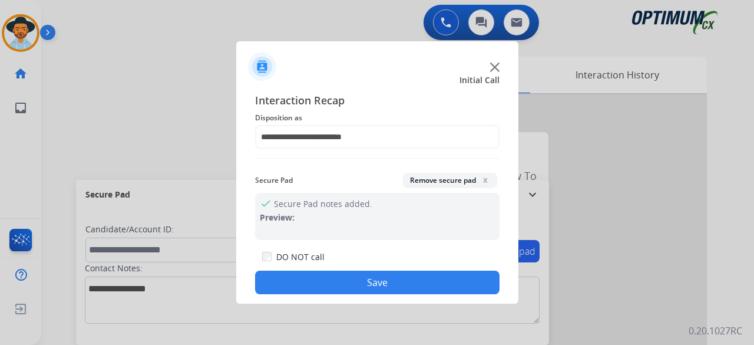
click at [383, 284] on button "Save" at bounding box center [377, 283] width 245 height 24
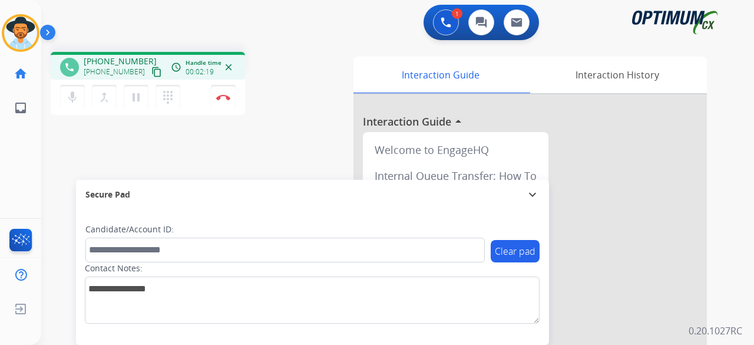
click at [151, 71] on mat-icon "content_copy" at bounding box center [156, 72] width 11 height 11
click at [223, 93] on button "Disconnect" at bounding box center [223, 97] width 25 height 25
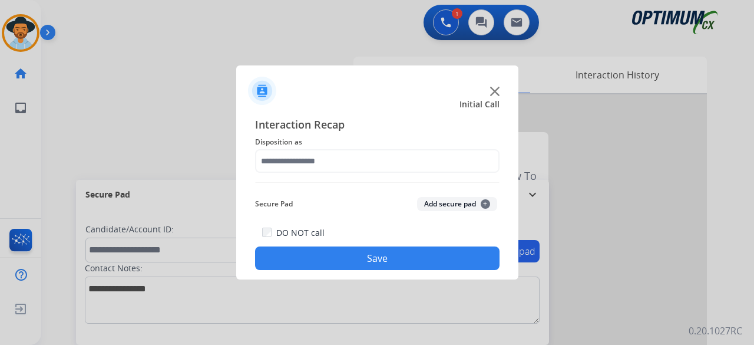
click at [493, 91] on img at bounding box center [494, 91] width 9 height 9
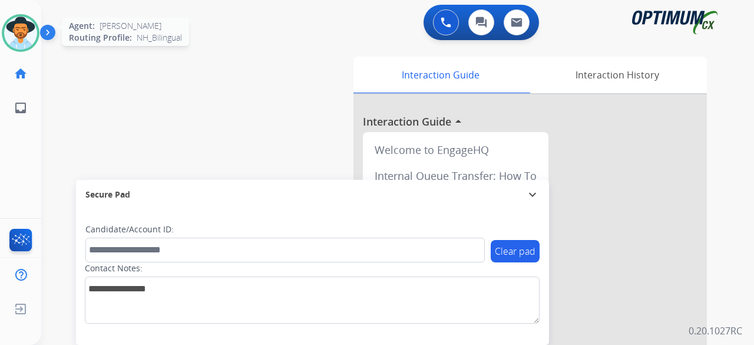
click at [15, 31] on img at bounding box center [20, 33] width 33 height 33
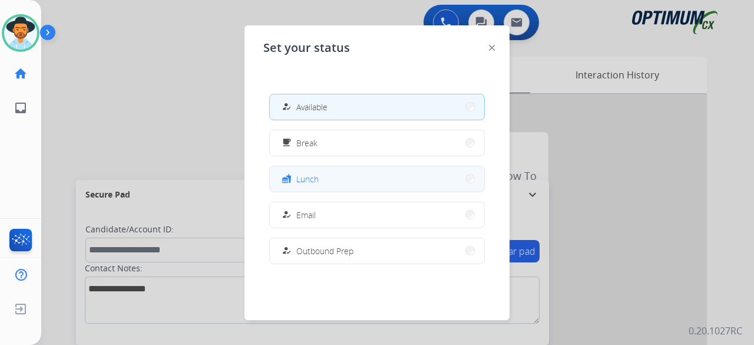
click at [350, 176] on button "fastfood Lunch" at bounding box center [377, 178] width 215 height 25
